Goal: Check status: Check status

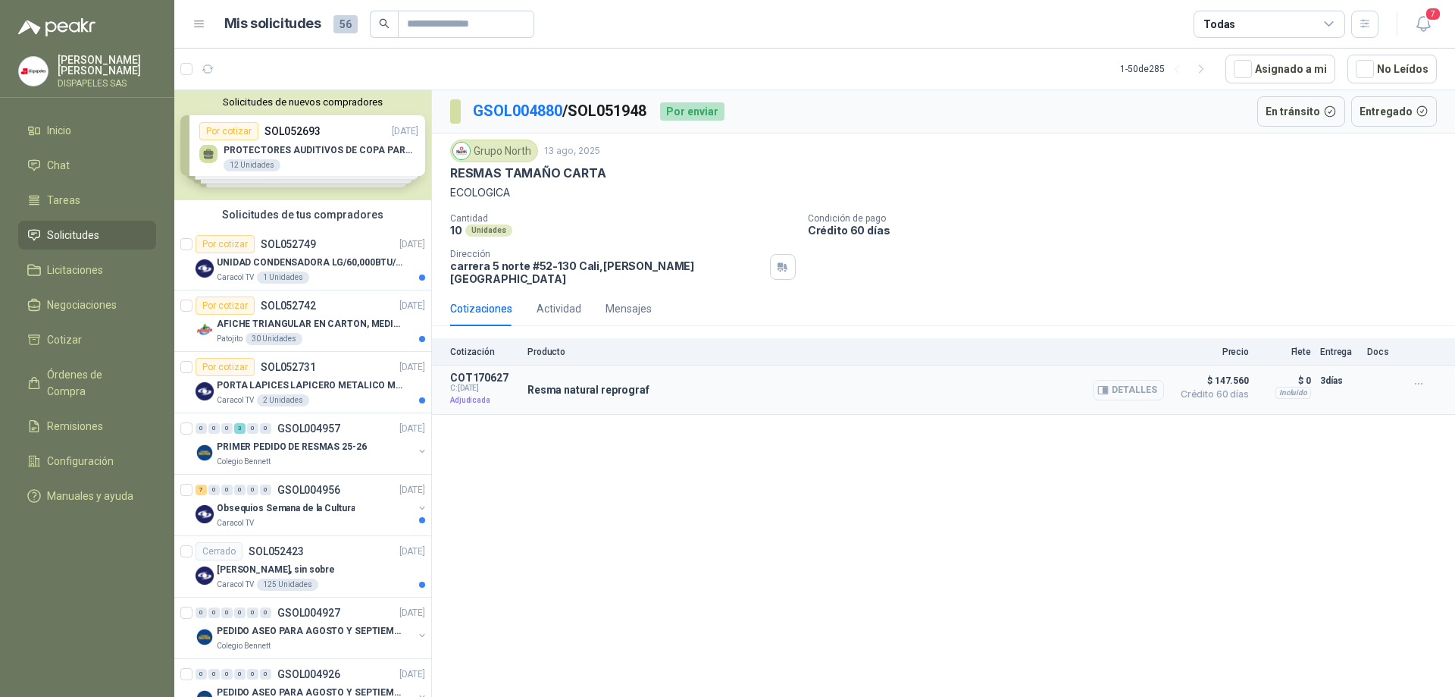
click at [1115, 380] on button "Detalles" at bounding box center [1128, 390] width 71 height 20
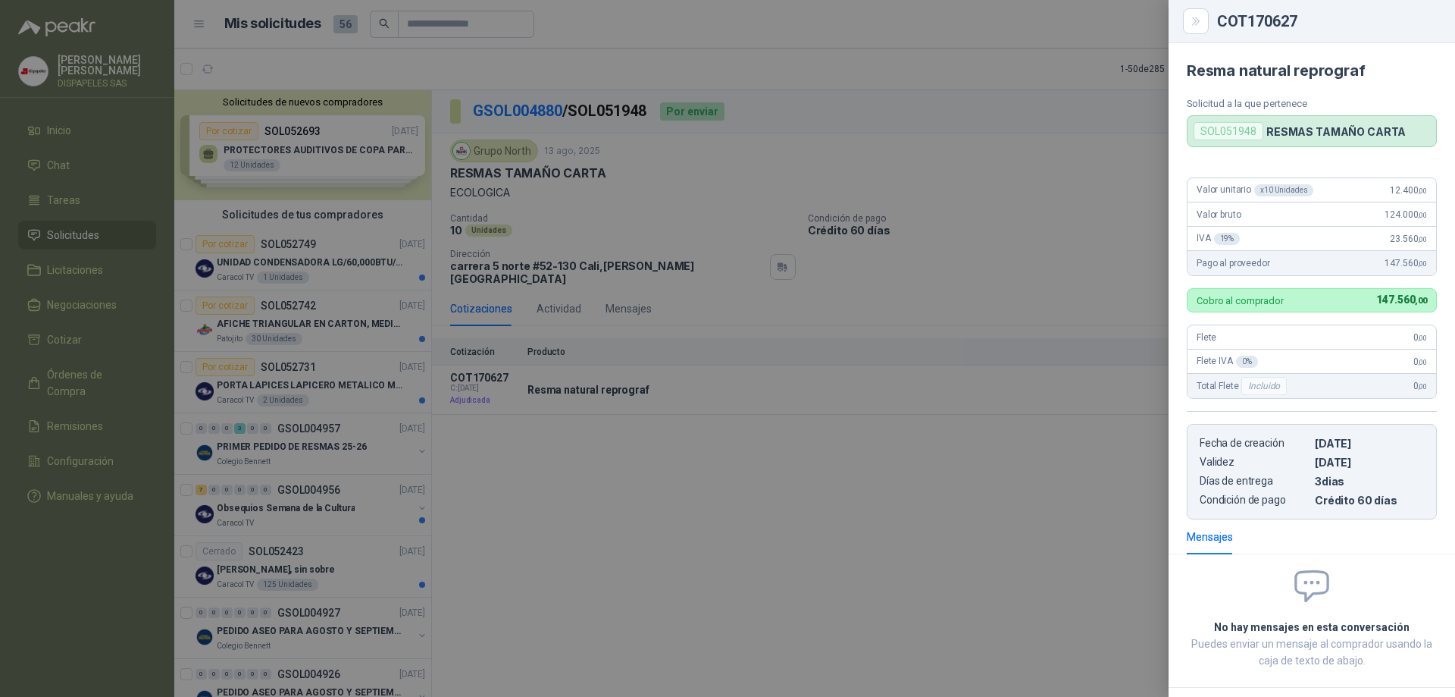
scroll to position [67, 0]
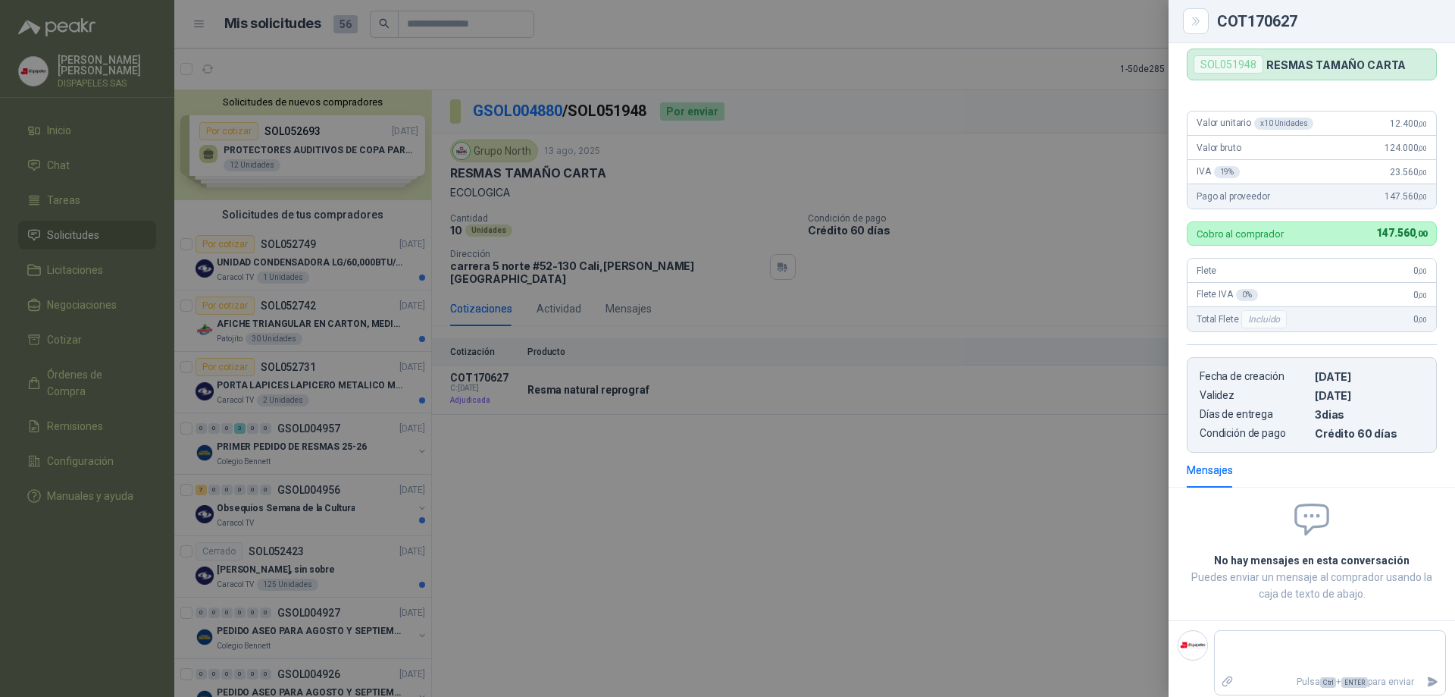
click at [941, 494] on div at bounding box center [727, 348] width 1455 height 697
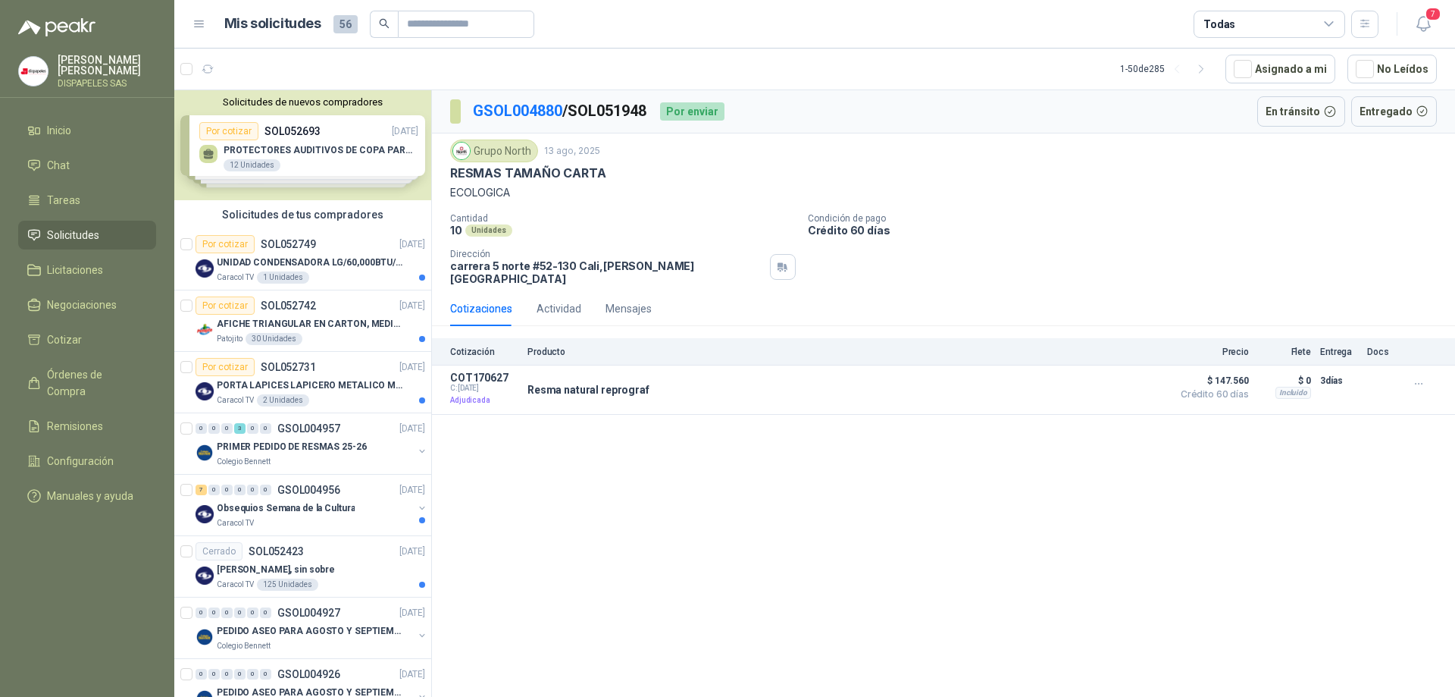
click at [466, 146] on img at bounding box center [461, 151] width 17 height 17
click at [562, 300] on div "Actividad" at bounding box center [559, 308] width 45 height 17
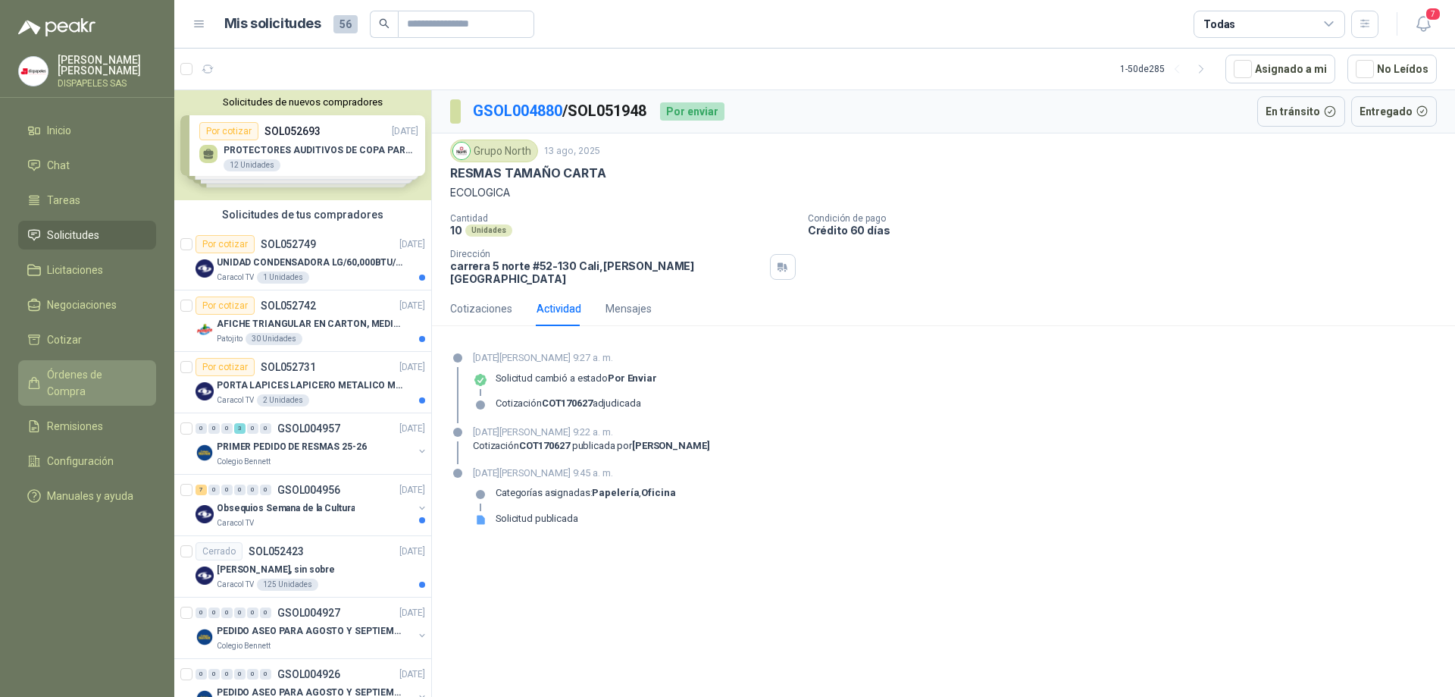
click at [74, 374] on span "Órdenes de Compra" at bounding box center [94, 382] width 95 height 33
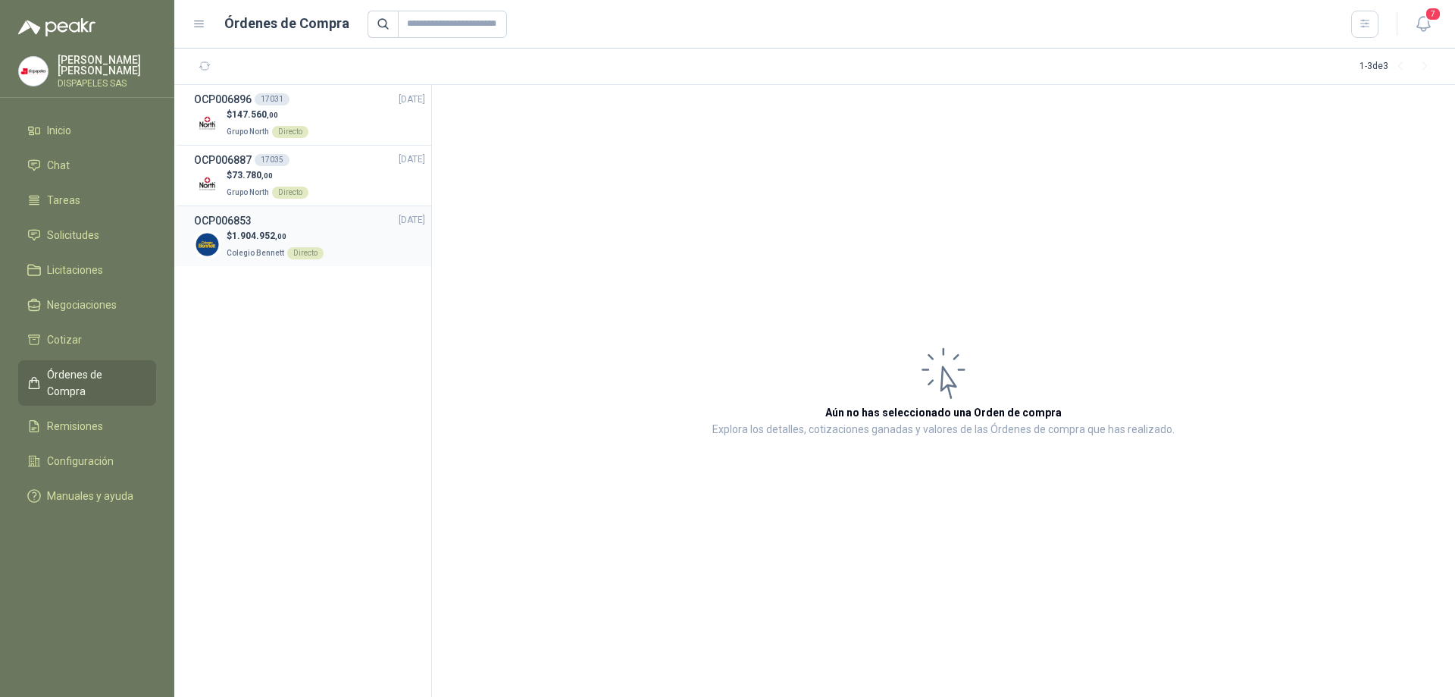
click at [248, 242] on p "$ 1.904.952 ,00" at bounding box center [275, 236] width 97 height 14
